Goal: Navigation & Orientation: Find specific page/section

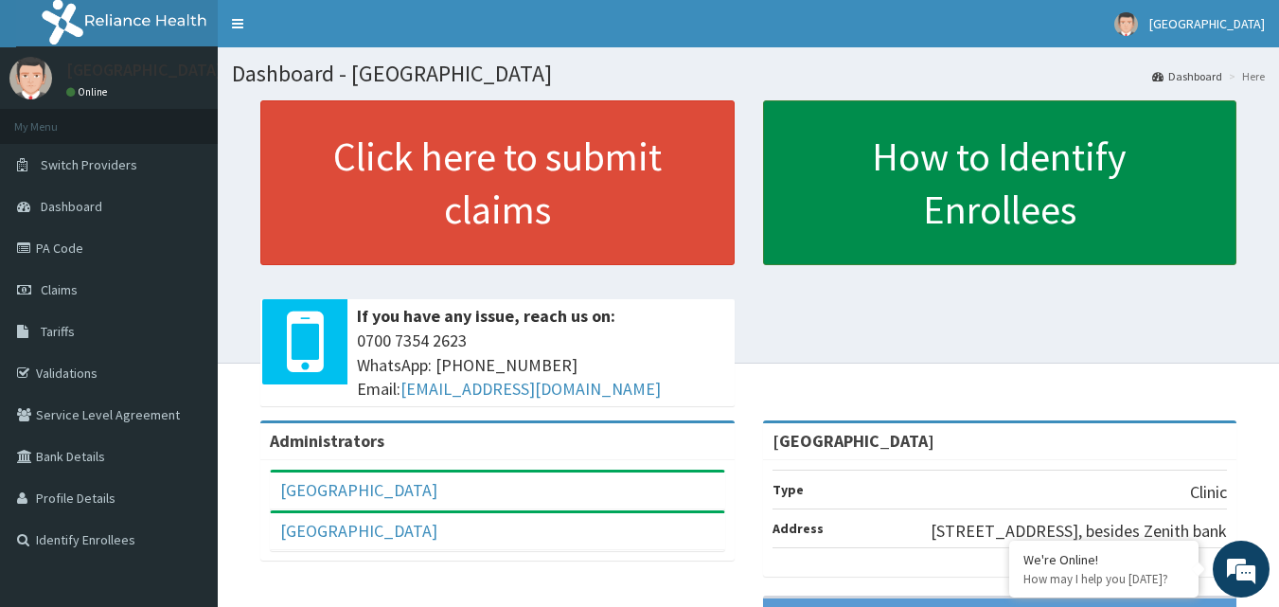
click at [879, 187] on link "How to Identify Enrollees" at bounding box center [1000, 182] width 474 height 165
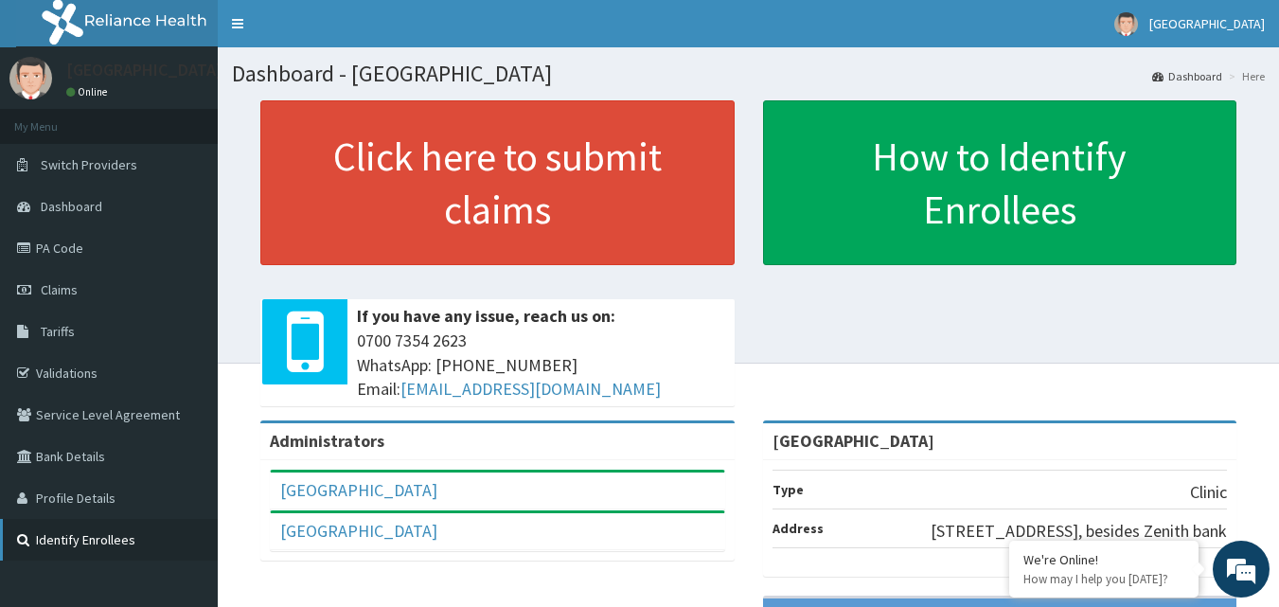
click at [144, 545] on link "Identify Enrollees" at bounding box center [109, 540] width 218 height 42
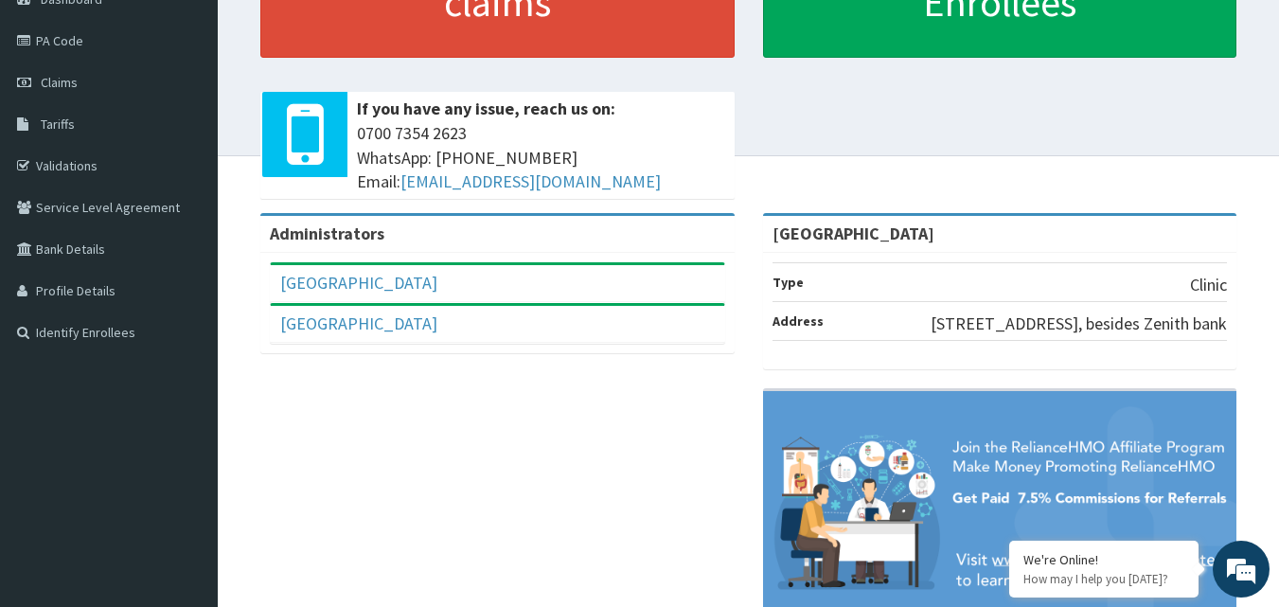
scroll to position [8, 0]
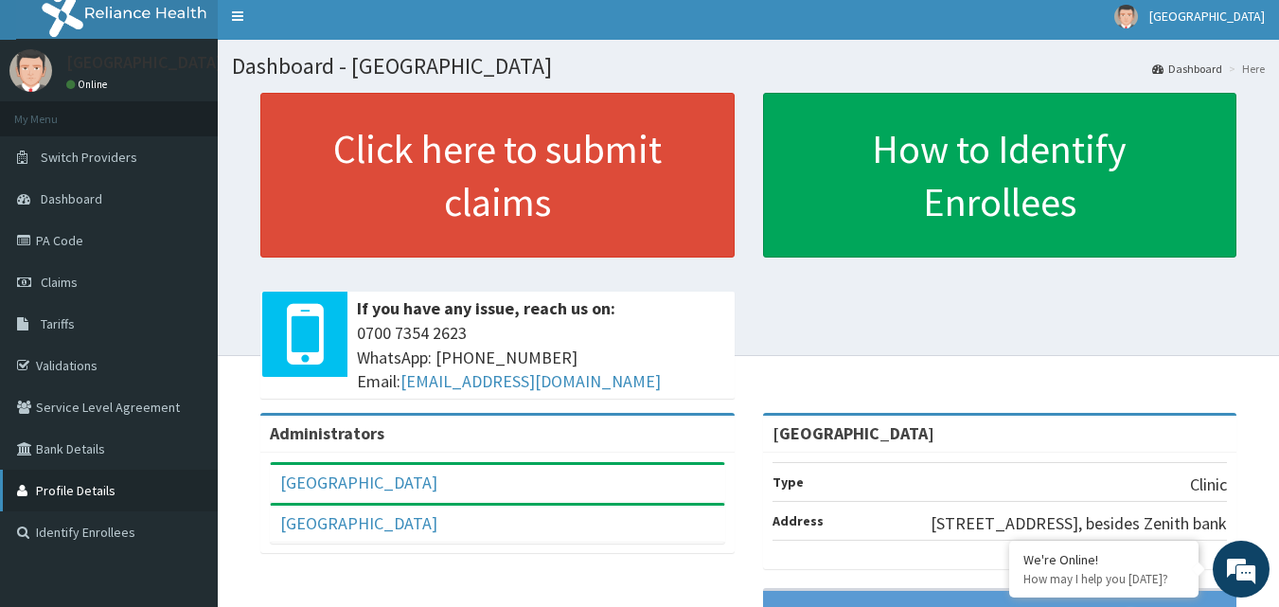
click at [43, 492] on link "Profile Details" at bounding box center [109, 491] width 218 height 42
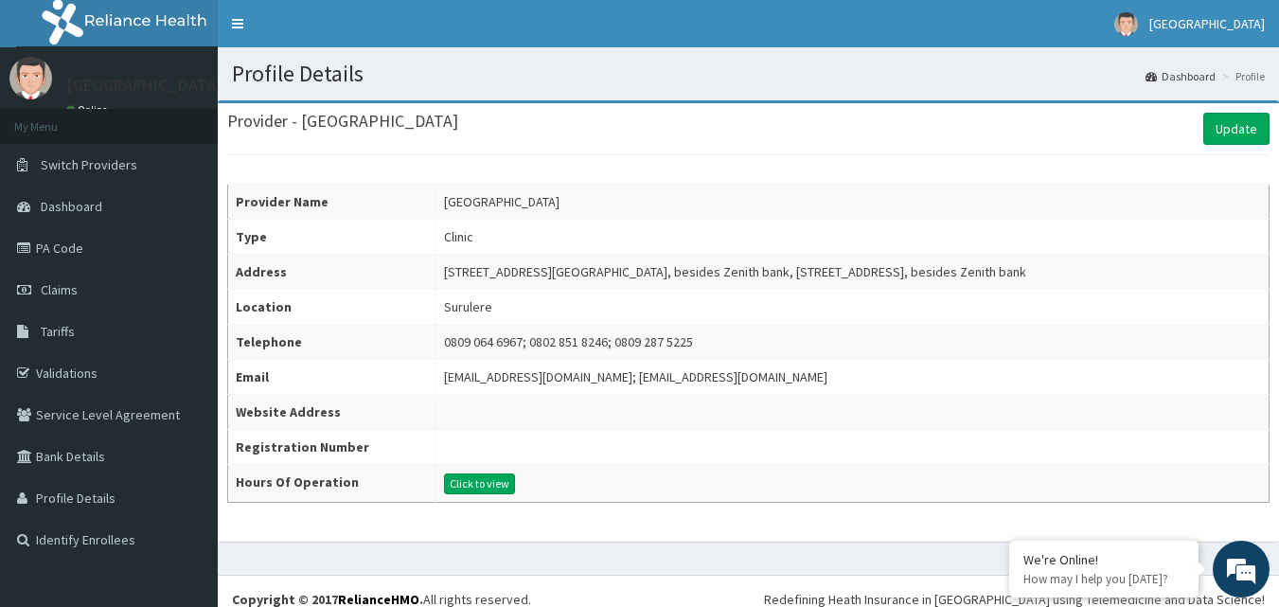
scroll to position [16, 0]
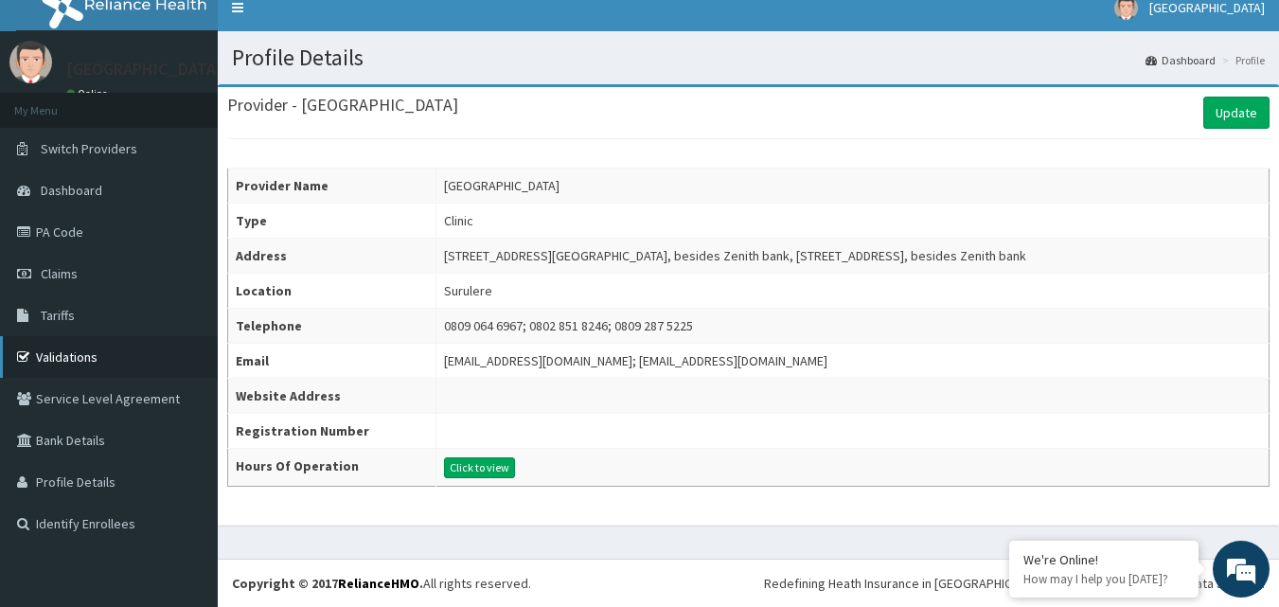
click at [124, 367] on link "Validations" at bounding box center [109, 357] width 218 height 42
